Goal: Transaction & Acquisition: Book appointment/travel/reservation

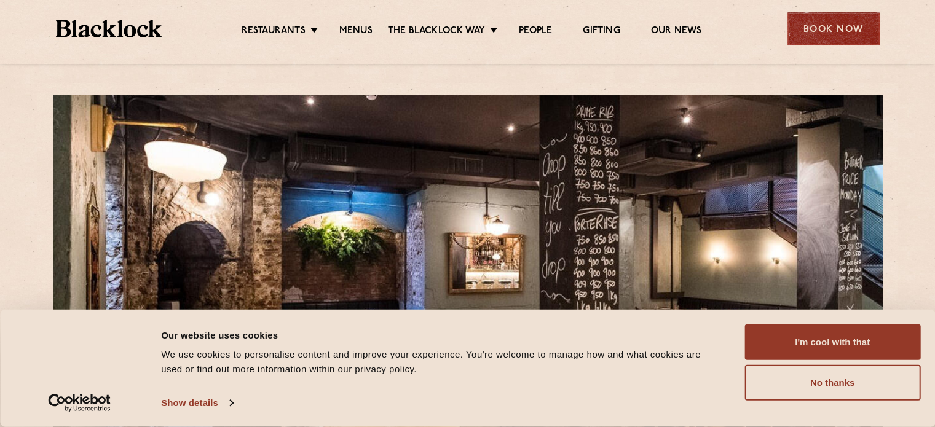
click at [828, 23] on div "Book Now" at bounding box center [833, 29] width 92 height 34
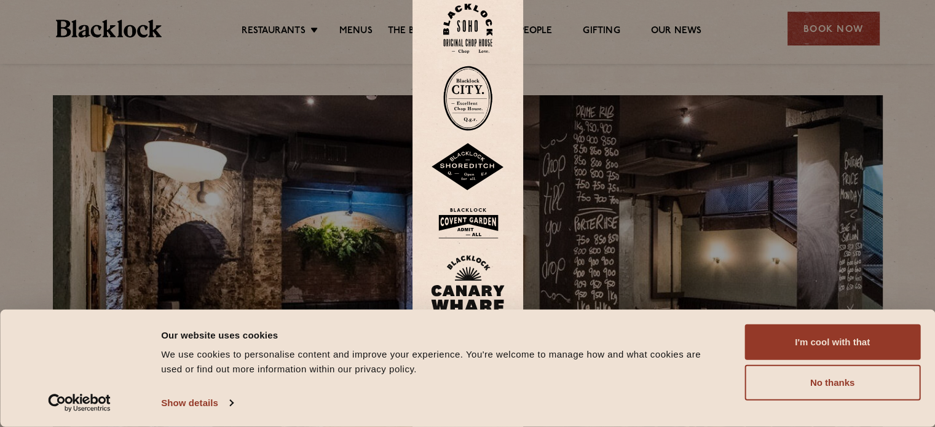
click at [471, 102] on img at bounding box center [467, 98] width 49 height 65
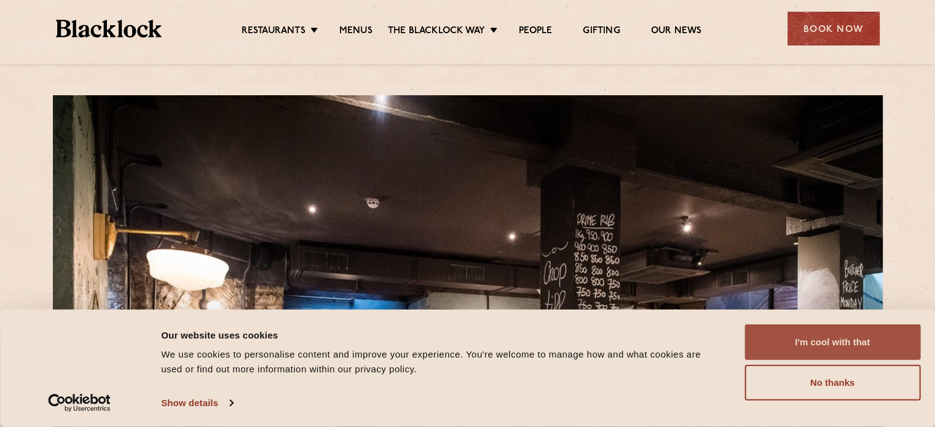
click at [836, 332] on button "I'm cool with that" at bounding box center [832, 342] width 176 height 36
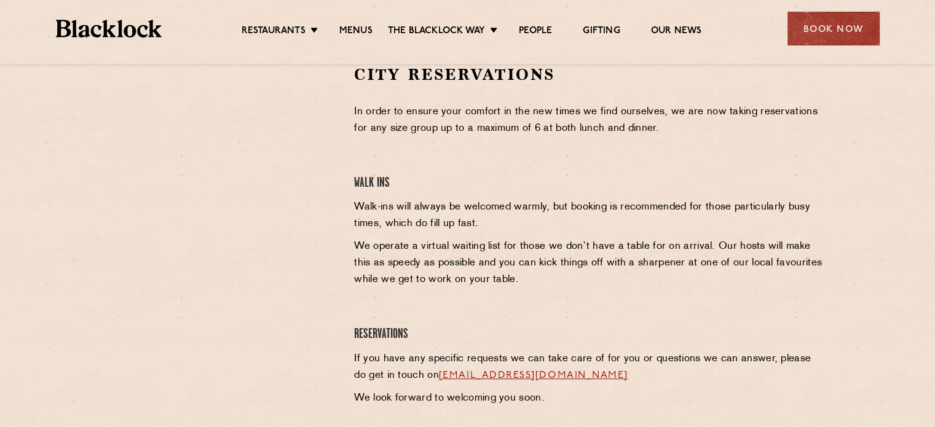
scroll to position [415, 0]
